Goal: Transaction & Acquisition: Obtain resource

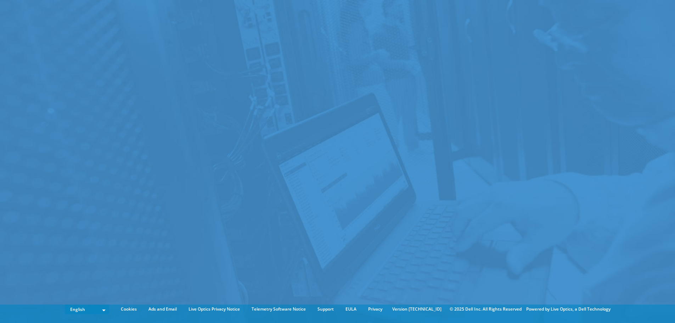
click at [427, 198] on div at bounding box center [337, 150] width 675 height 301
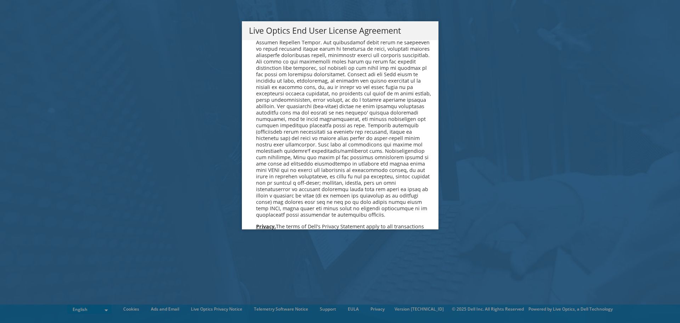
scroll to position [2679, 0]
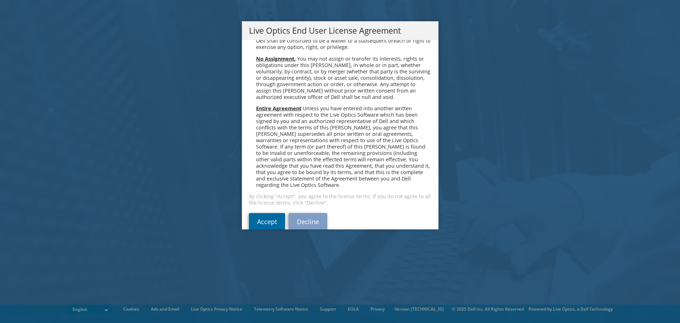
click at [268, 213] on link "Accept" at bounding box center [267, 221] width 36 height 17
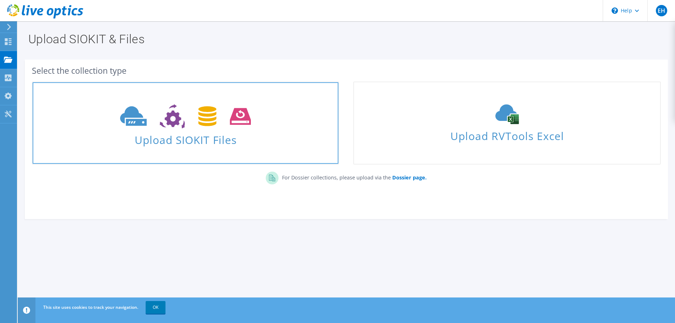
click at [184, 133] on span "Upload SIOKIT Files" at bounding box center [186, 137] width 306 height 15
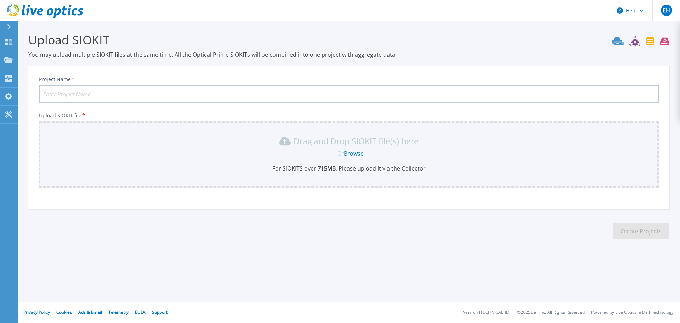
click at [90, 93] on input "Project Name *" at bounding box center [349, 94] width 620 height 18
type input "Mersaco"
click at [353, 153] on link "Browse" at bounding box center [354, 153] width 20 height 8
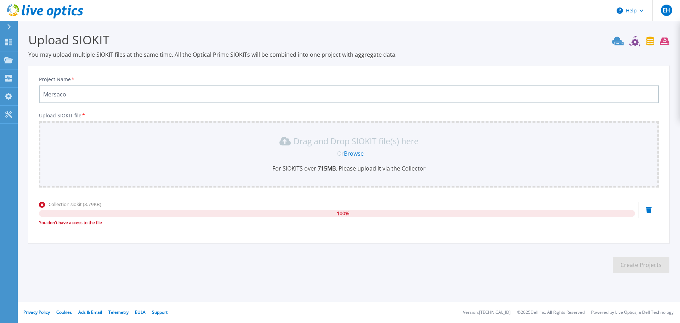
click at [356, 153] on link "Browse" at bounding box center [354, 153] width 20 height 8
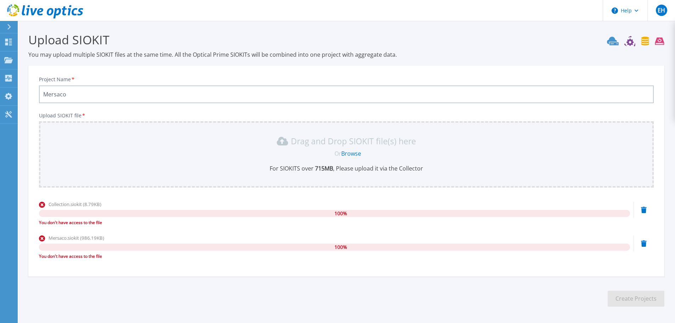
scroll to position [27, 0]
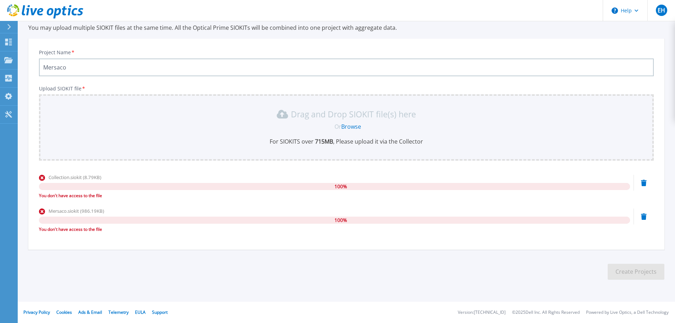
click at [141, 110] on div "Drag and Drop SIOKIT file(s) here" at bounding box center [346, 113] width 606 height 11
click at [76, 256] on section "Upload SIOKIT You may upload multiple SIOKIT files at the same time. All the Op…" at bounding box center [346, 144] width 657 height 301
click at [647, 217] on div "Mersaco.siokit (986.19KB) 100 % You don't have access to the file" at bounding box center [346, 222] width 615 height 30
click at [642, 216] on icon at bounding box center [644, 216] width 6 height 6
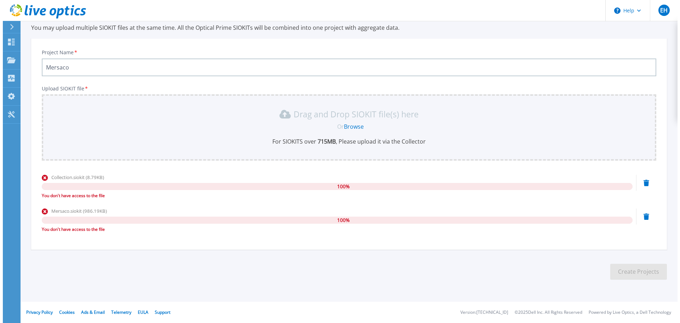
scroll to position [0, 0]
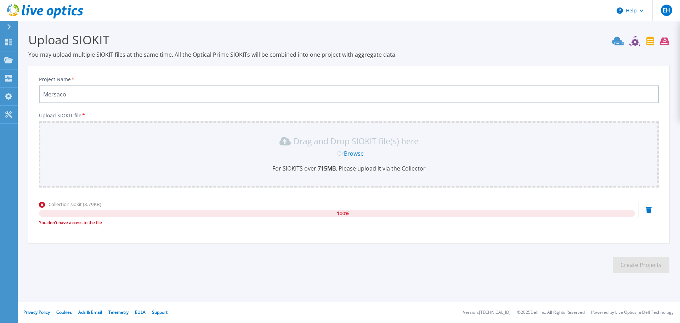
click at [646, 209] on div "Collection.siokit (8.79KB) 100 % You don't have access to the file" at bounding box center [349, 216] width 620 height 30
click at [650, 210] on icon at bounding box center [649, 210] width 6 height 6
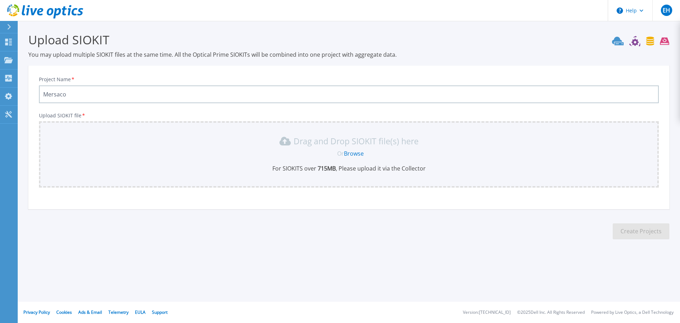
click at [356, 153] on link "Browse" at bounding box center [354, 153] width 20 height 8
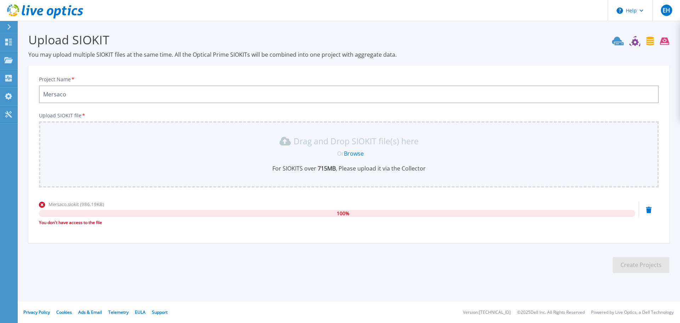
click at [350, 95] on input "Mersaco" at bounding box center [349, 94] width 620 height 18
click at [339, 141] on p "Drag and Drop SIOKIT file(s) here" at bounding box center [356, 140] width 125 height 7
drag, startPoint x: 39, startPoint y: 223, endPoint x: 108, endPoint y: 238, distance: 70.2
click at [108, 238] on div "Project Name * Mersaco Upload SIOKIT file * Drag and Drop SIOKIT file(s) here O…" at bounding box center [348, 156] width 641 height 173
click at [352, 154] on link "Browse" at bounding box center [354, 153] width 20 height 8
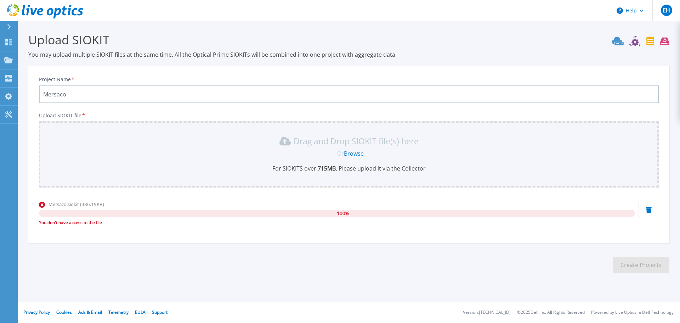
click at [358, 153] on link "Browse" at bounding box center [354, 153] width 20 height 8
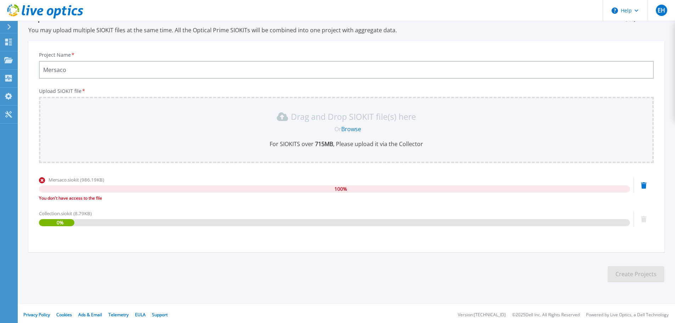
scroll to position [27, 0]
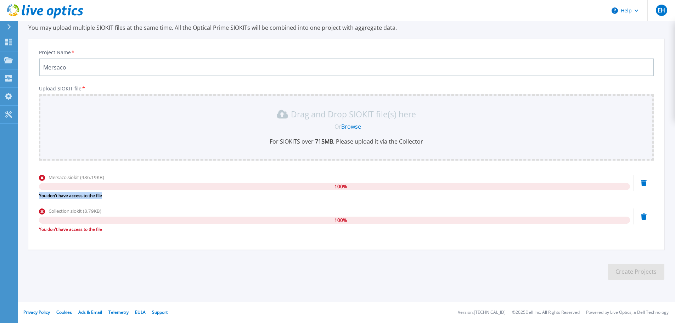
drag, startPoint x: 104, startPoint y: 194, endPoint x: 38, endPoint y: 195, distance: 66.3
click at [38, 195] on div "Project Name * Mersaco Upload SIOKIT file * Drag and Drop SIOKIT file(s) here O…" at bounding box center [346, 146] width 636 height 206
copy div "You don't have access to the file"
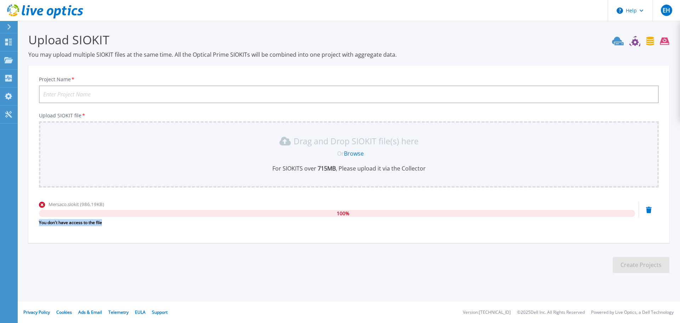
drag, startPoint x: 111, startPoint y: 225, endPoint x: 34, endPoint y: 221, distance: 76.2
click at [34, 221] on div "Project Name * Upload SIOKIT file * Drag and Drop SIOKIT file(s) here Or Browse…" at bounding box center [348, 156] width 641 height 173
copy div "You don't have access to the file"
click at [637, 44] on icon at bounding box center [635, 42] width 7 height 7
click at [665, 40] on icon at bounding box center [664, 41] width 9 height 7
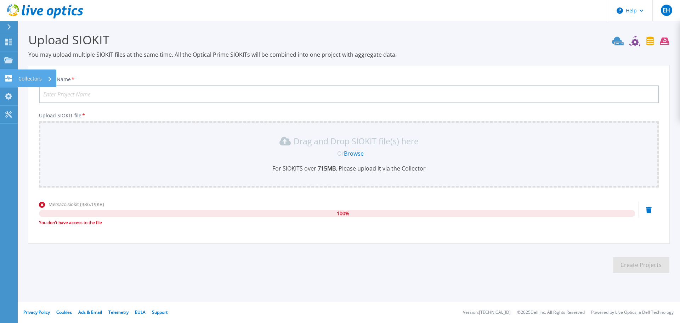
click at [34, 77] on p "Collectors" at bounding box center [29, 78] width 23 height 18
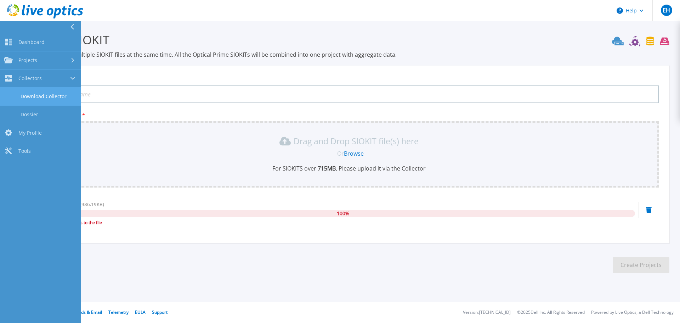
click at [61, 96] on link "Download Collector" at bounding box center [40, 97] width 81 height 18
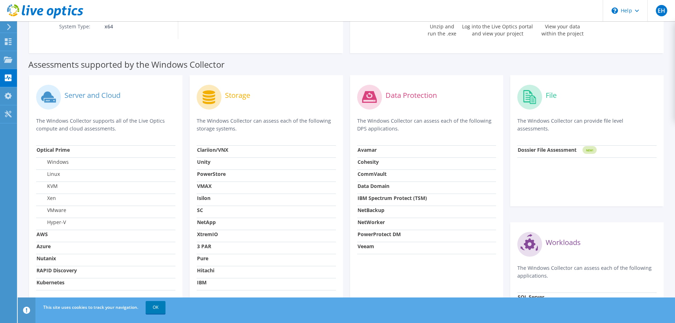
scroll to position [162, 0]
click at [58, 163] on label "Windows" at bounding box center [52, 162] width 32 height 7
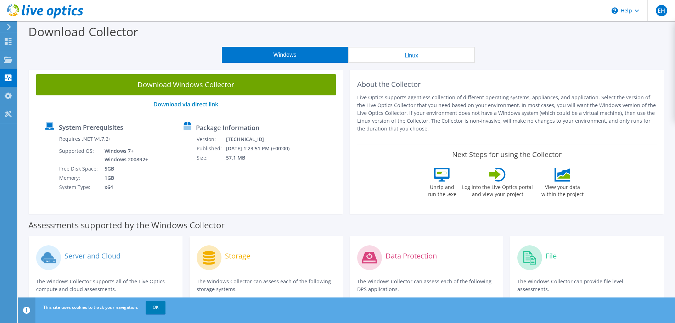
scroll to position [0, 0]
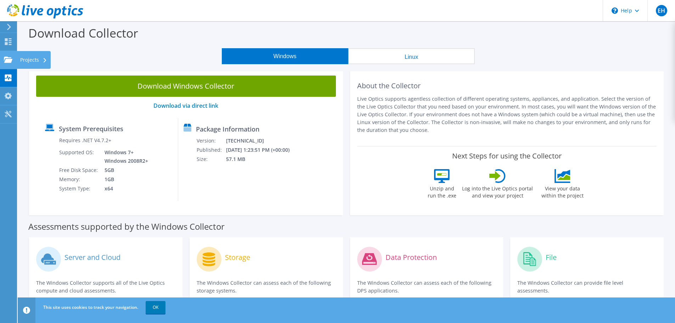
click at [8, 59] on use at bounding box center [8, 59] width 9 height 6
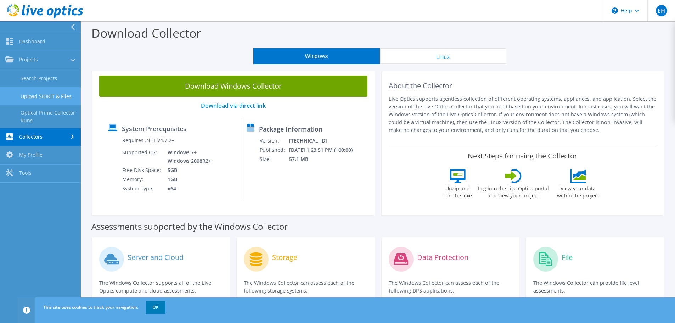
click at [44, 93] on link "Upload SIOKIT & Files" at bounding box center [40, 96] width 81 height 18
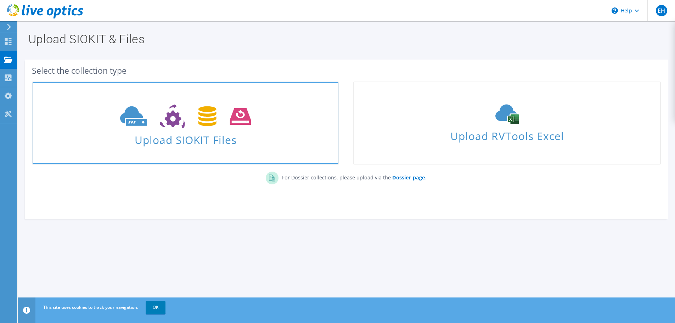
click at [172, 128] on icon at bounding box center [185, 116] width 131 height 24
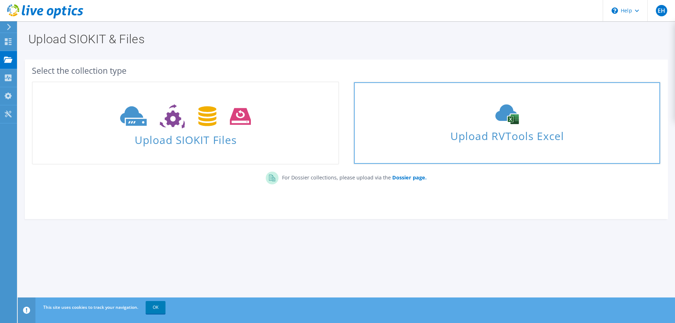
click at [433, 128] on span "Upload RVTools Excel" at bounding box center [507, 133] width 306 height 15
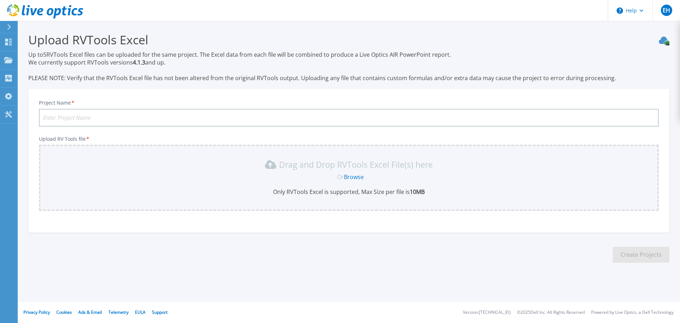
click at [358, 175] on link "Browse" at bounding box center [354, 177] width 20 height 8
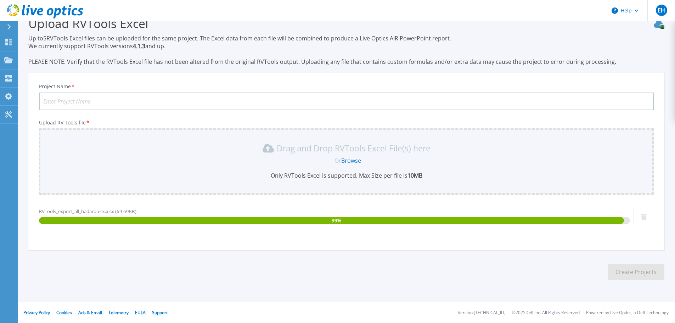
scroll to position [17, 0]
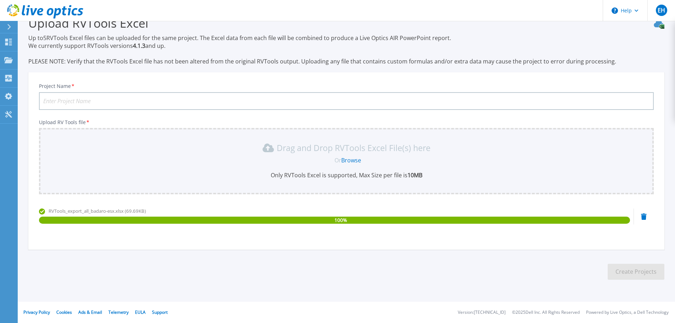
click at [92, 99] on input "Project Name *" at bounding box center [346, 101] width 615 height 18
type input "mersaco"
click at [621, 266] on button "Create Projects" at bounding box center [636, 272] width 57 height 16
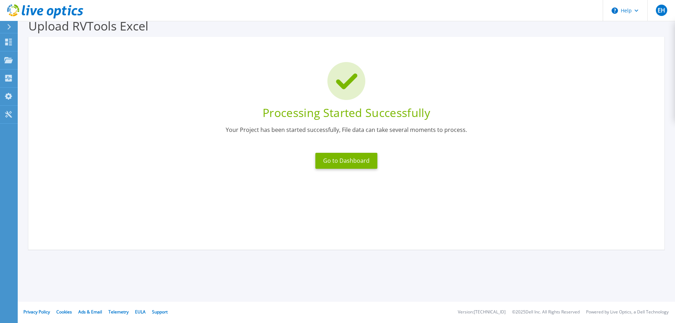
scroll to position [14, 0]
click at [354, 160] on button "Go to Dashboard" at bounding box center [346, 161] width 62 height 16
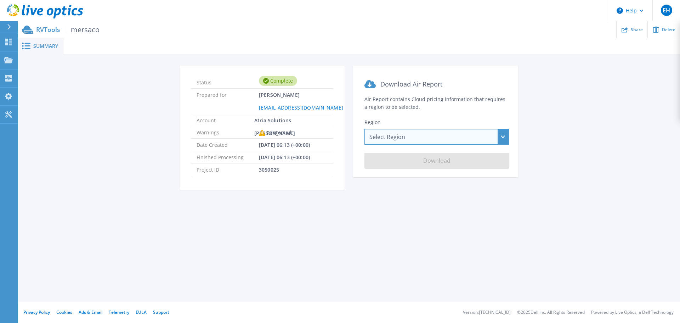
click at [423, 140] on div "Select Region [GEOGRAPHIC_DATA] ([GEOGRAPHIC_DATA]) [GEOGRAPHIC_DATA] ([GEOGRAP…" at bounding box center [437, 137] width 145 height 16
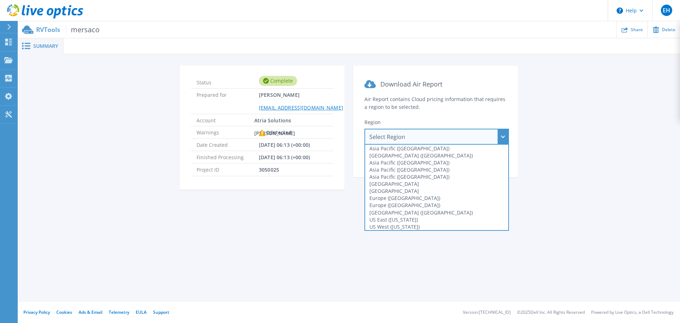
click at [420, 143] on div "Select Region [GEOGRAPHIC_DATA] ([GEOGRAPHIC_DATA]) [GEOGRAPHIC_DATA] ([GEOGRAP…" at bounding box center [437, 137] width 145 height 16
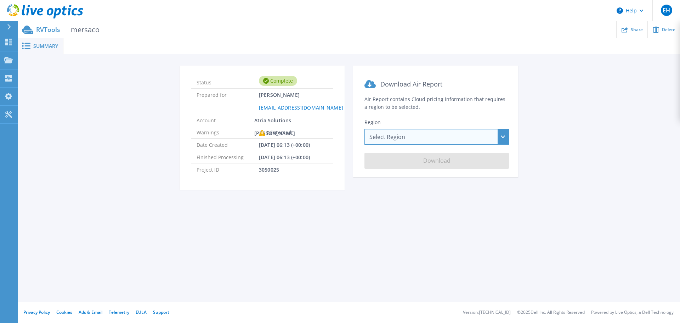
click at [420, 143] on div "Select Region [GEOGRAPHIC_DATA] ([GEOGRAPHIC_DATA]) [GEOGRAPHIC_DATA] ([GEOGRAP…" at bounding box center [437, 137] width 145 height 16
click at [424, 87] on span "Download Air Report" at bounding box center [411, 84] width 62 height 9
click at [84, 30] on span "mersaco" at bounding box center [83, 30] width 34 height 8
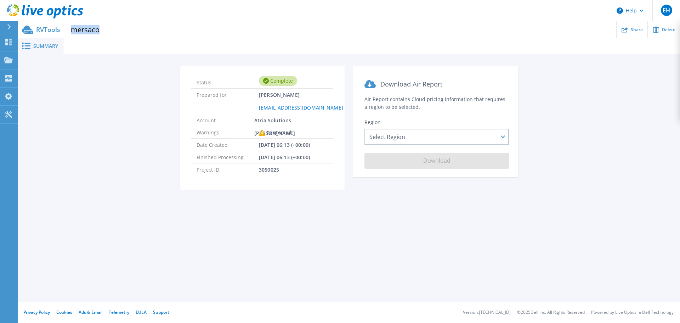
click at [84, 30] on span "mersaco" at bounding box center [83, 30] width 34 height 8
click at [47, 33] on p "RVTools mersaco" at bounding box center [67, 30] width 63 height 8
click at [46, 49] on span "Summary" at bounding box center [45, 46] width 25 height 5
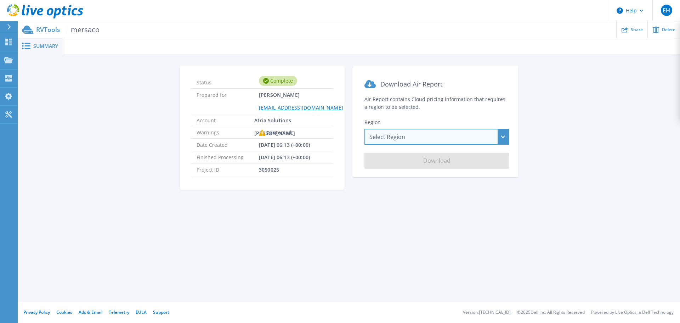
click at [466, 136] on div "Select Region Asia Pacific (Hong Kong) Asia Pacific (Mumbai) Asia Pacific (Seou…" at bounding box center [437, 137] width 145 height 16
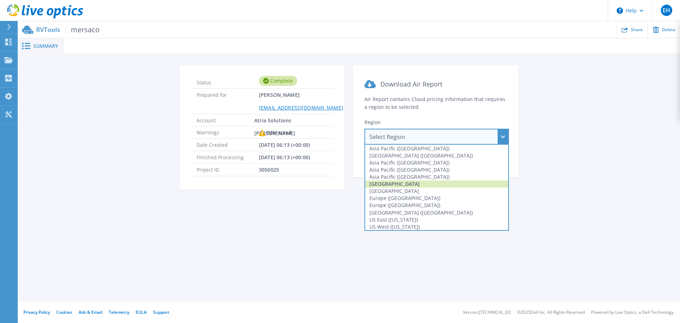
click at [382, 183] on div "Australia" at bounding box center [436, 183] width 143 height 7
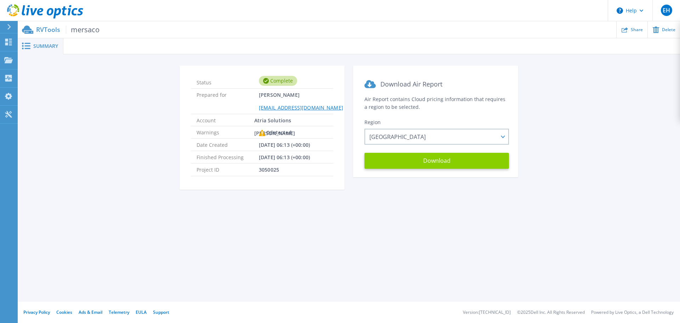
click at [442, 163] on button "Download" at bounding box center [437, 161] width 145 height 16
click at [63, 113] on div "Status Complete Prepared for Elias Harfouch eharfouch@atriasolutions.com Accoun…" at bounding box center [348, 132] width 641 height 132
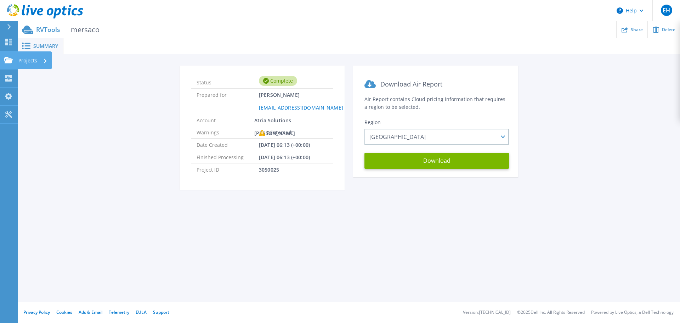
click at [9, 65] on link "Projects Projects" at bounding box center [9, 60] width 18 height 18
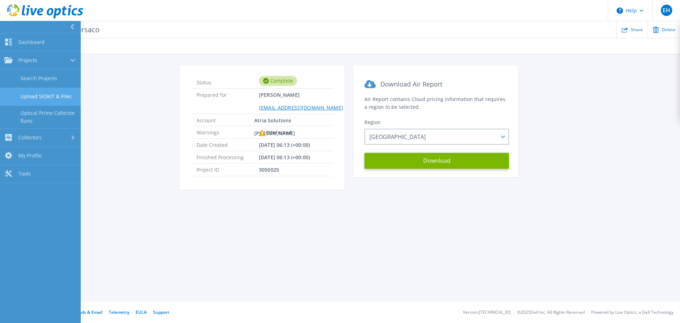
click at [45, 97] on link "Upload SIOKIT & Files" at bounding box center [40, 97] width 81 height 18
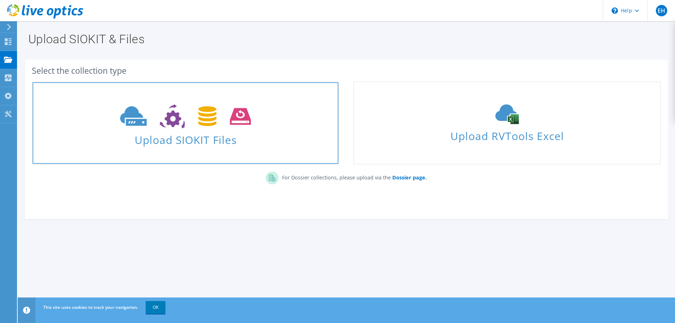
click at [218, 125] on icon at bounding box center [185, 116] width 131 height 24
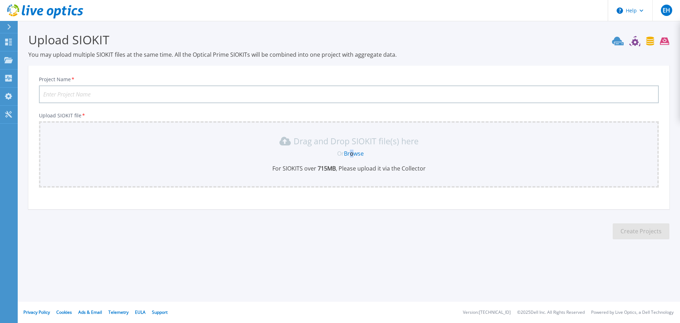
click at [352, 156] on link "Browse" at bounding box center [354, 153] width 20 height 8
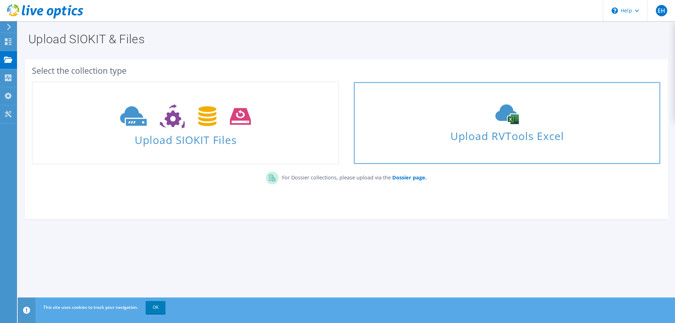
click at [472, 140] on span "Upload RVTools Excel" at bounding box center [507, 133] width 306 height 15
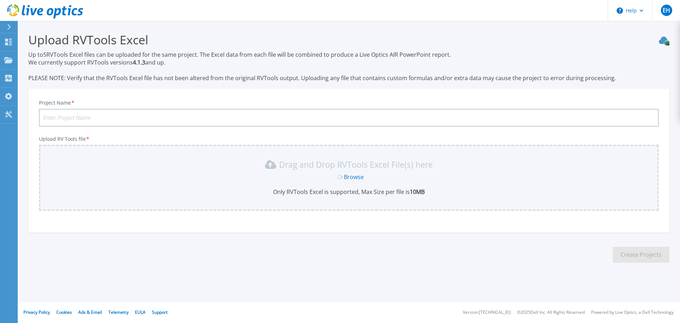
click at [357, 176] on link "Browse" at bounding box center [354, 177] width 20 height 8
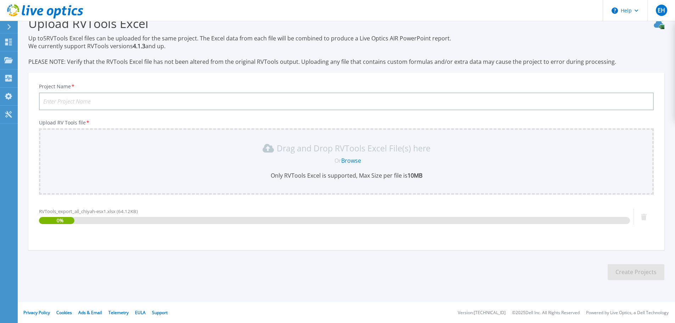
scroll to position [17, 0]
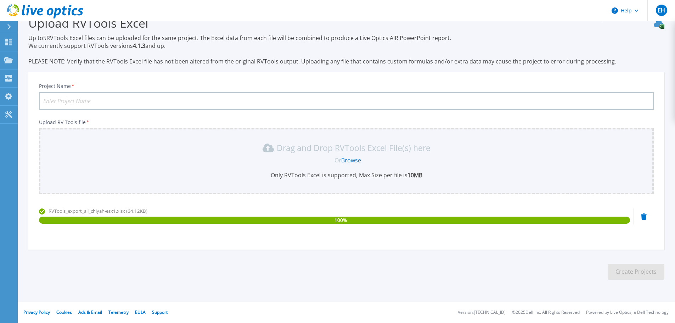
click at [176, 103] on input "Project Name *" at bounding box center [346, 101] width 615 height 18
type input "mersaco"
click at [633, 275] on button "Create Projects" at bounding box center [636, 272] width 57 height 16
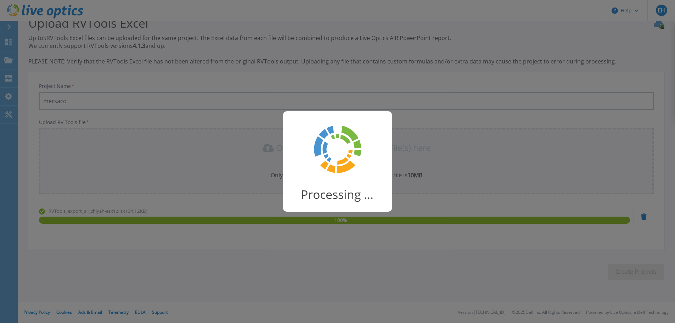
scroll to position [14, 0]
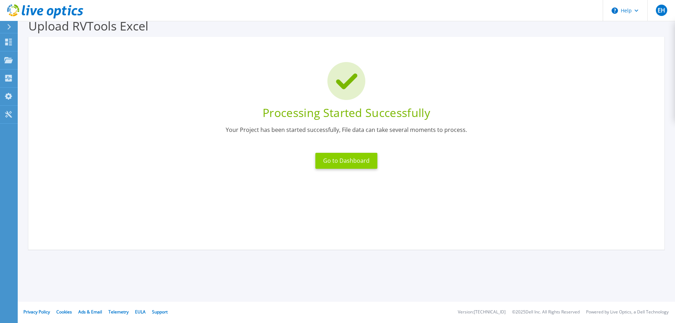
click at [350, 155] on button "Go to Dashboard" at bounding box center [346, 161] width 62 height 16
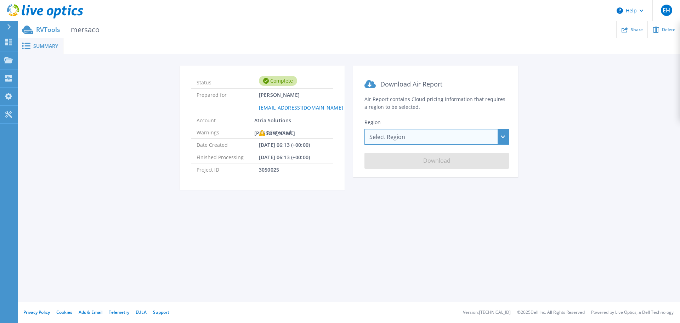
click at [439, 139] on div "Select Region [GEOGRAPHIC_DATA] ([GEOGRAPHIC_DATA]) [GEOGRAPHIC_DATA] ([GEOGRAP…" at bounding box center [437, 137] width 145 height 16
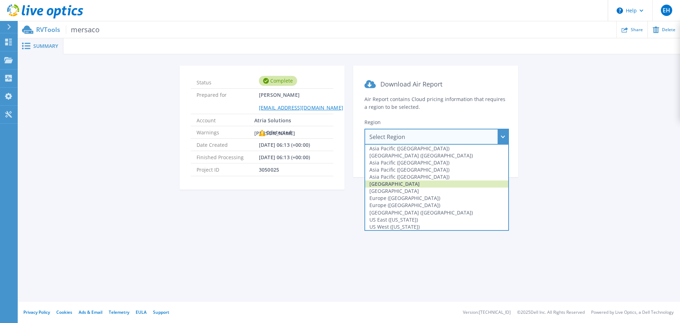
click at [398, 184] on div "[GEOGRAPHIC_DATA]" at bounding box center [436, 183] width 143 height 7
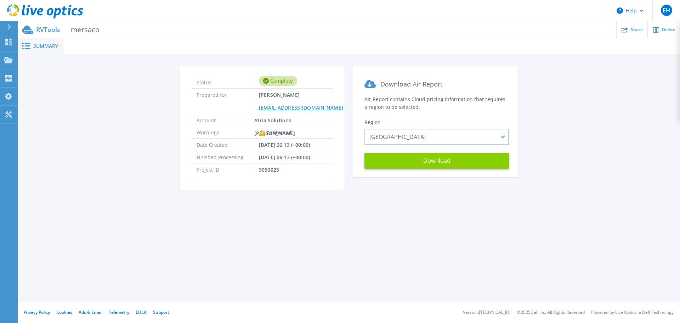
click at [459, 160] on button "Download" at bounding box center [437, 161] width 145 height 16
click at [68, 118] on div "Status Complete Prepared for [PERSON_NAME] [EMAIL_ADDRESS][DOMAIN_NAME] Account…" at bounding box center [348, 132] width 641 height 132
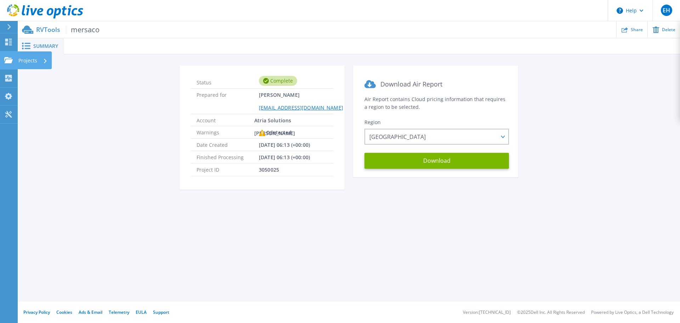
click at [18, 56] on p "Projects" at bounding box center [27, 60] width 19 height 18
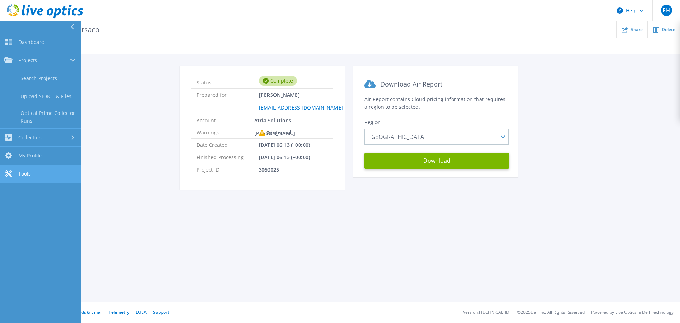
click at [27, 169] on link "Tools Tools" at bounding box center [40, 174] width 81 height 18
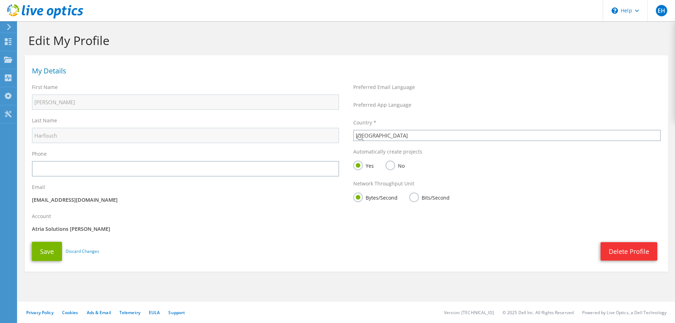
select select "123"
